Goal: Register for event/course

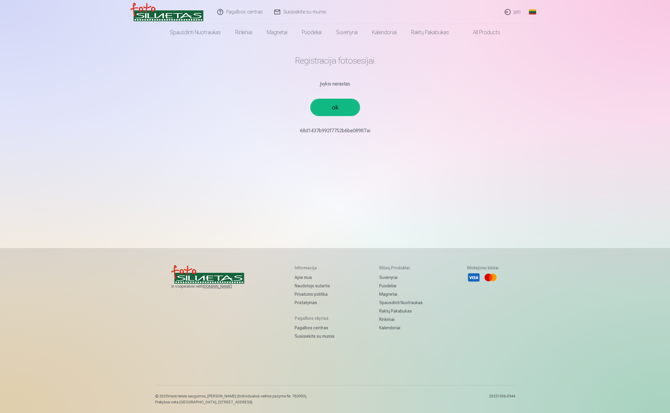
click at [339, 133] on p "68d1437b992f7752b6be0898￼Tai" at bounding box center [335, 130] width 351 height 7
click at [337, 111] on link "ok" at bounding box center [335, 108] width 48 height 16
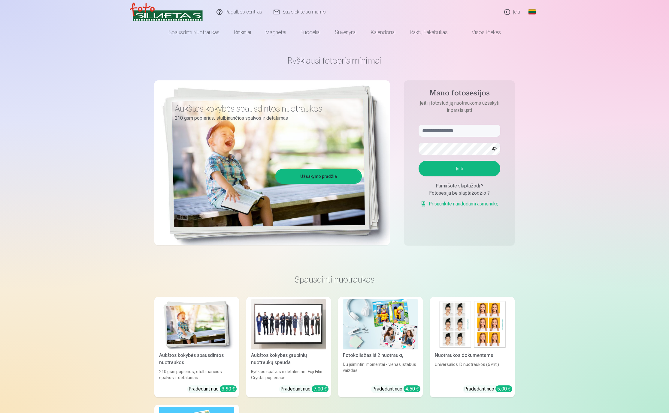
click at [344, 176] on link "Užsakymo pradžia" at bounding box center [318, 176] width 85 height 13
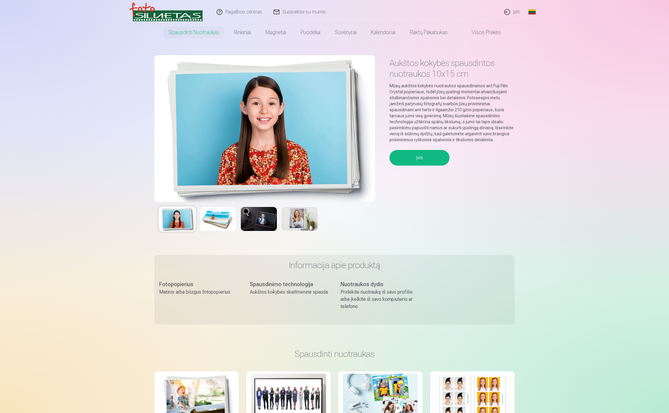
click at [406, 160] on button "Įeiti" at bounding box center [419, 158] width 60 height 16
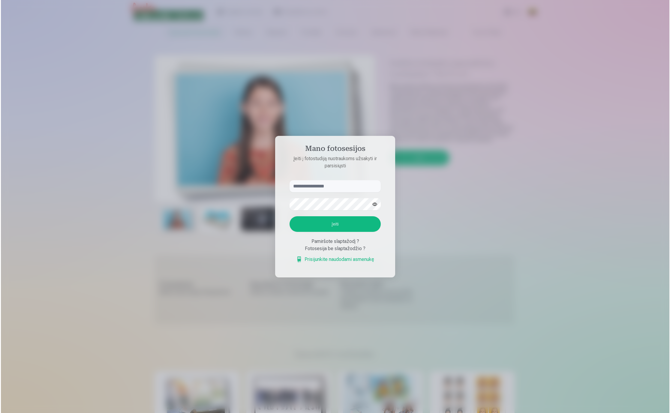
scroll to position [4, 0]
